Goal: Information Seeking & Learning: Learn about a topic

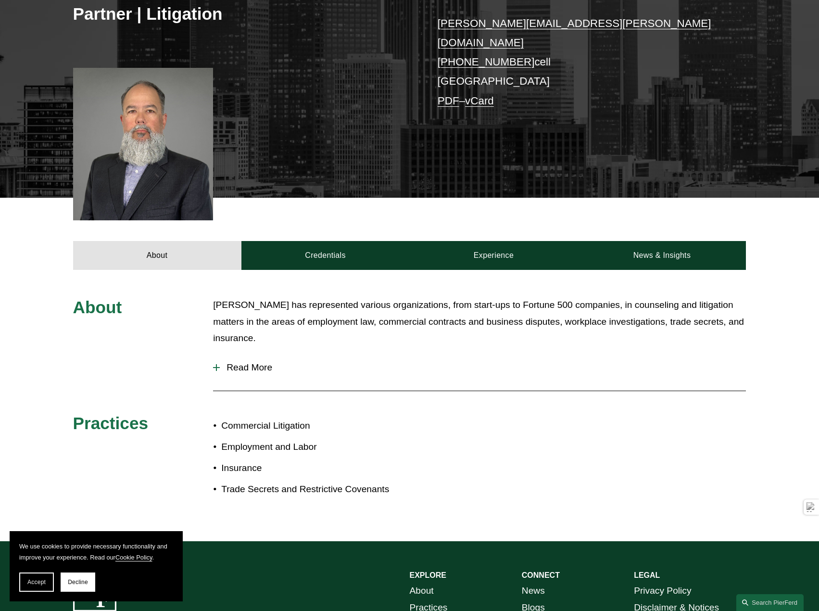
scroll to position [200, 0]
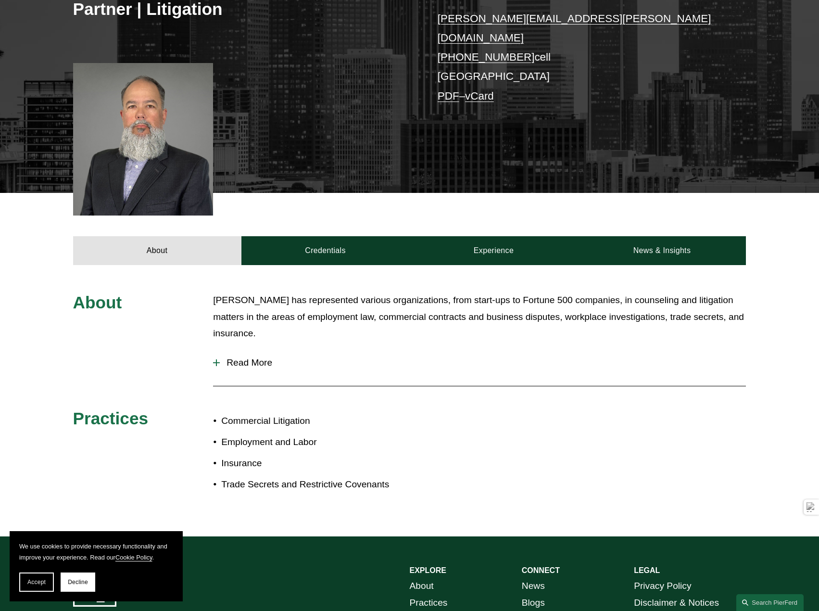
click at [264, 413] on p "Commercial Litigation" at bounding box center [315, 421] width 188 height 17
click at [242, 434] on p "Employment and Labor" at bounding box center [315, 442] width 188 height 17
click at [221, 438] on p "Employment and Labor" at bounding box center [315, 442] width 188 height 17
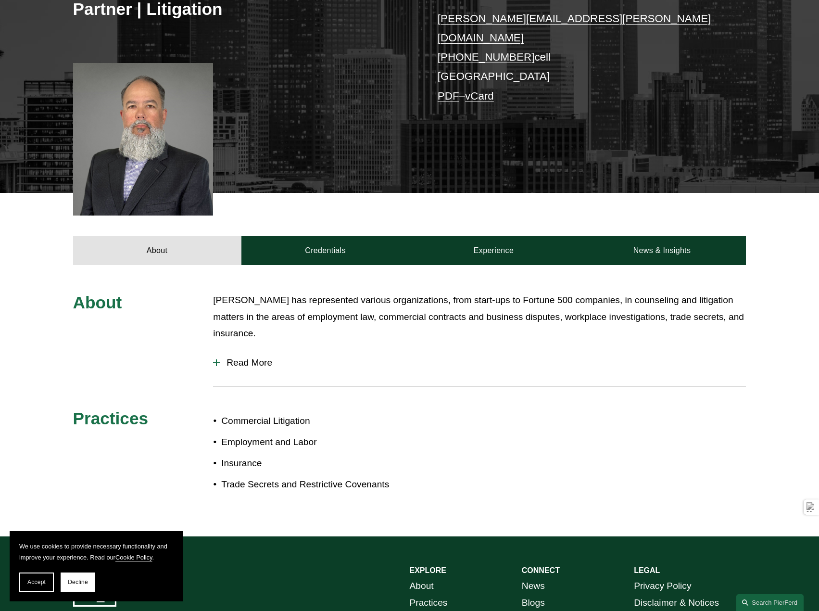
click at [245, 357] on span "Read More" at bounding box center [483, 362] width 526 height 11
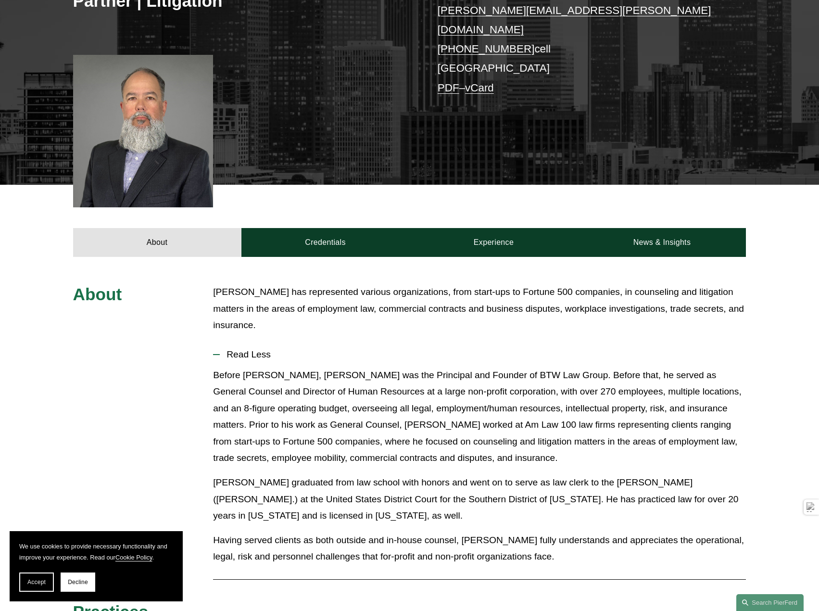
scroll to position [209, 0]
